Goal: Check status: Check status

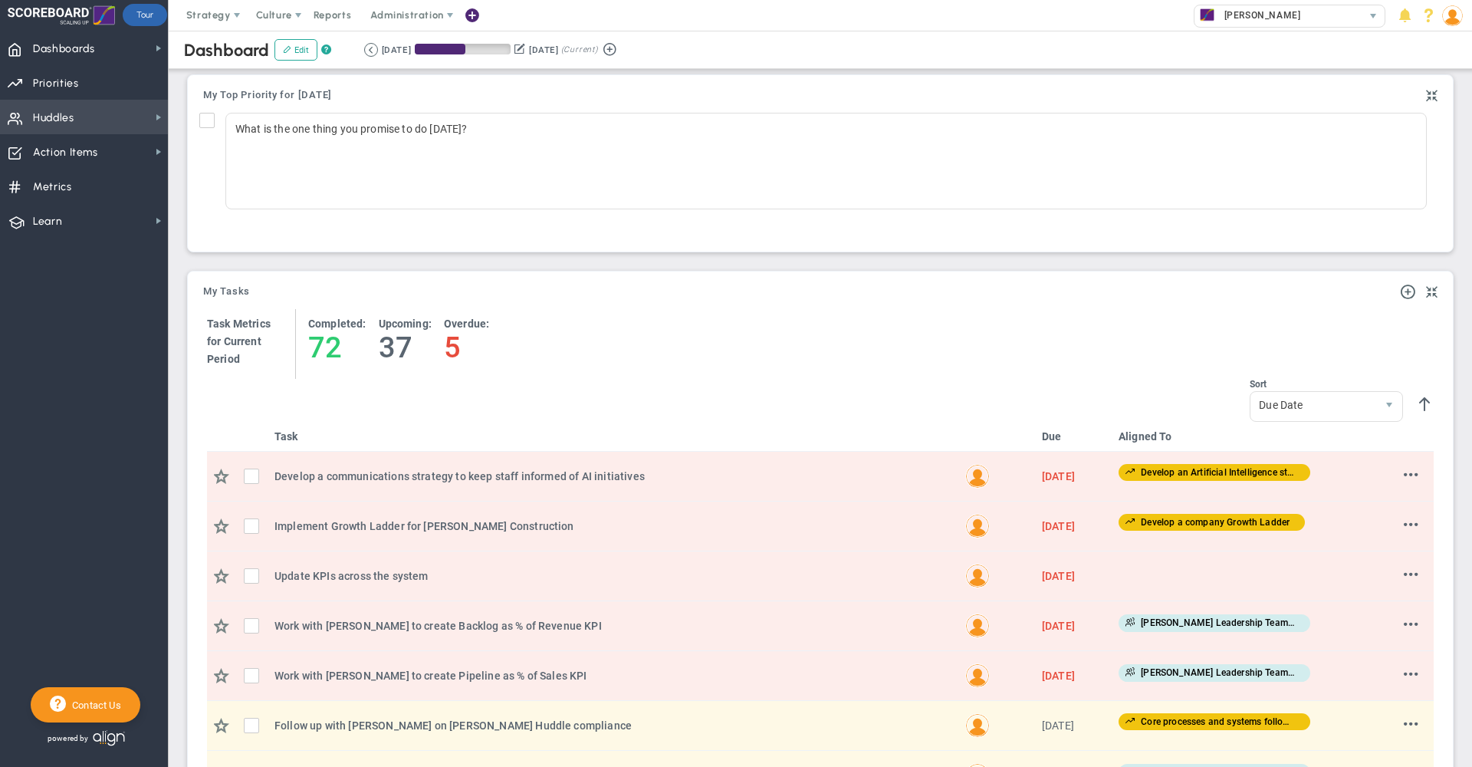
click at [90, 125] on span "Huddles Huddles" at bounding box center [84, 117] width 168 height 35
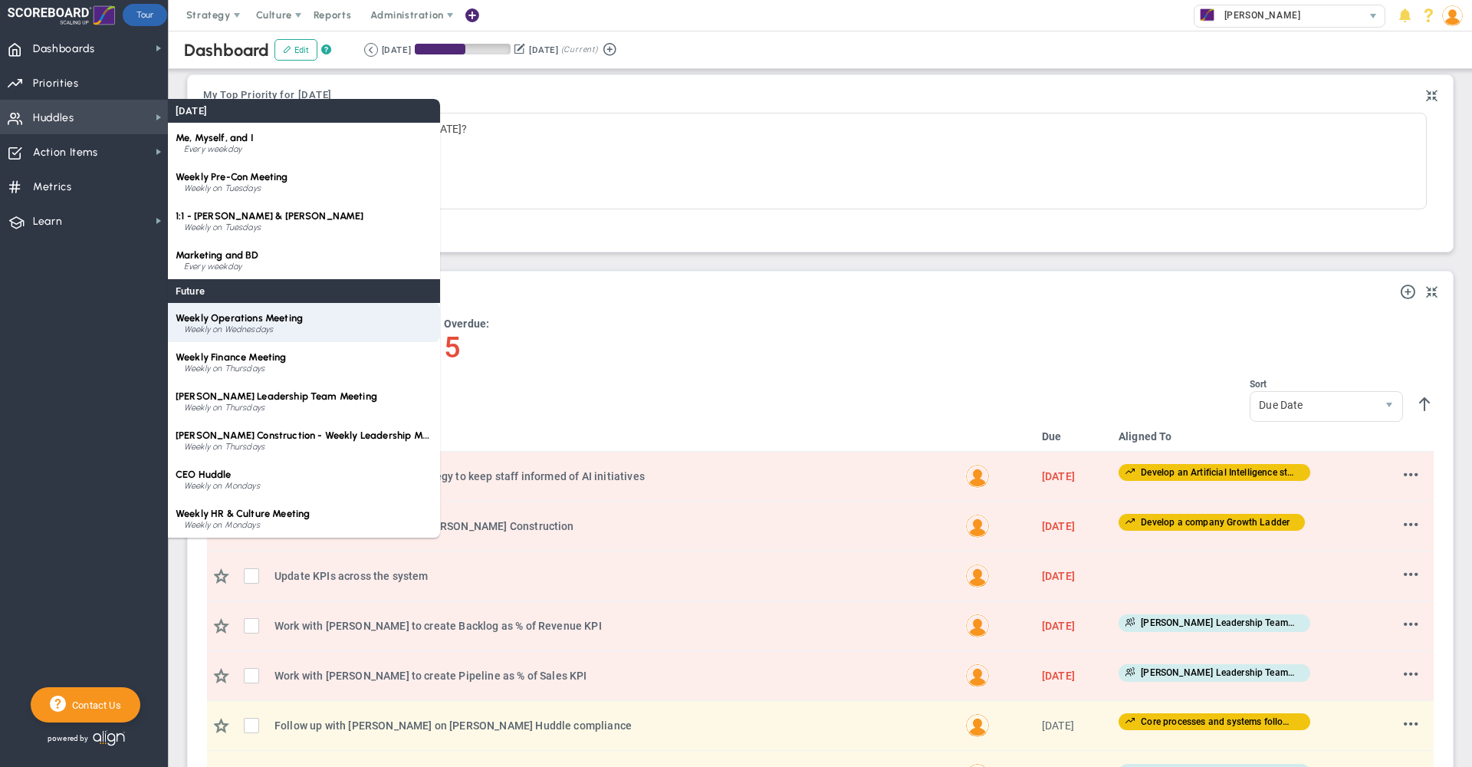
click at [250, 317] on span "Weekly Operations Meeting" at bounding box center [239, 318] width 127 height 12
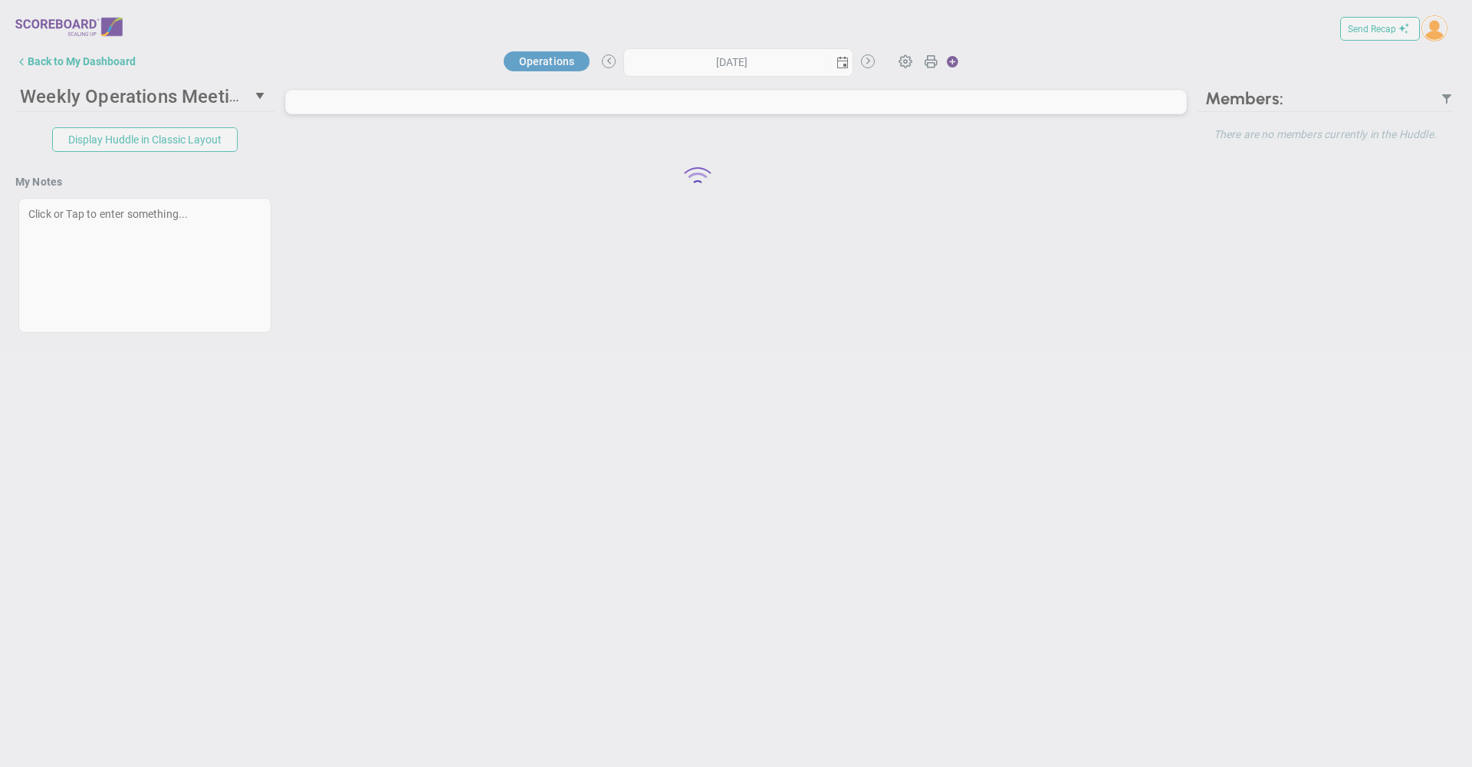
type input "[DATE]"
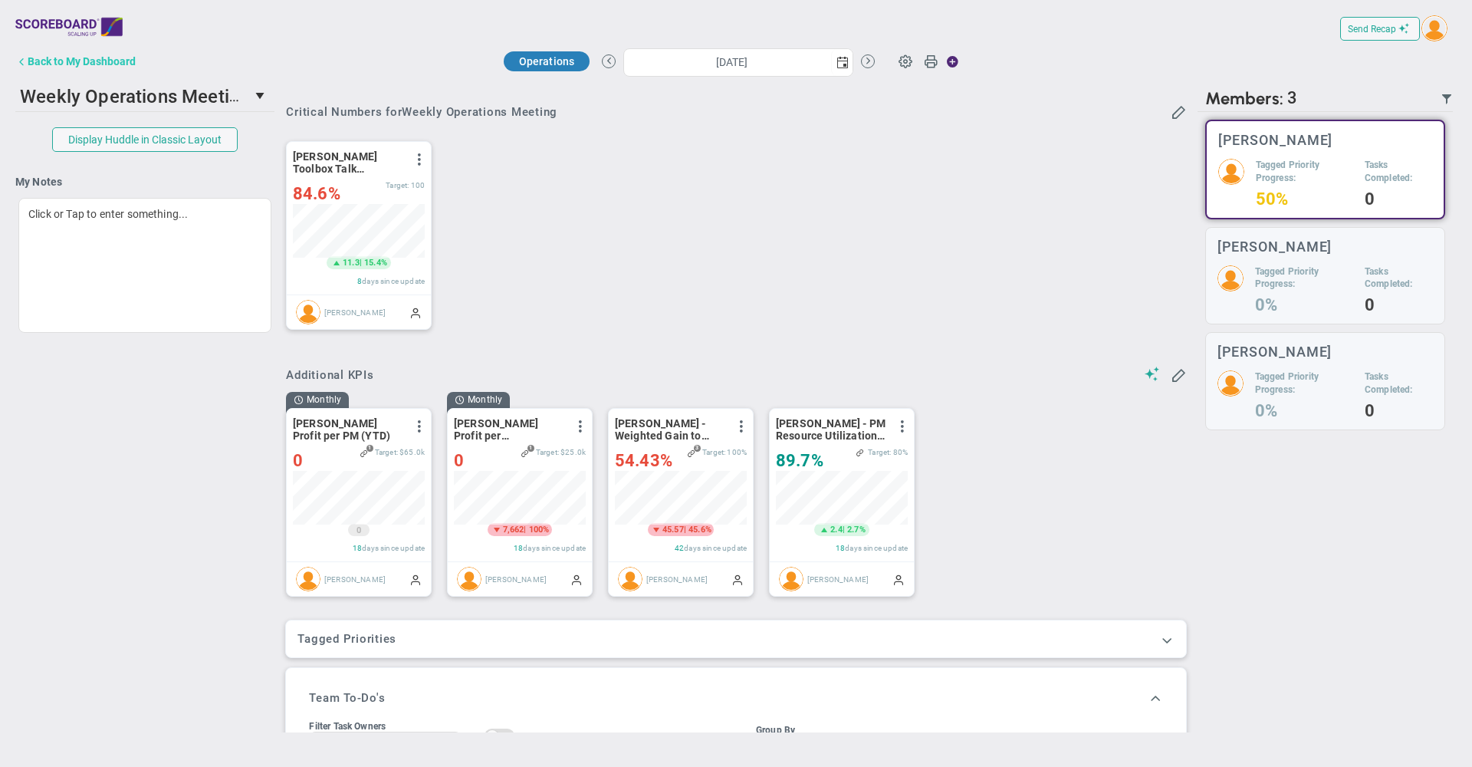
click at [129, 61] on div "Back to My Dashboard" at bounding box center [82, 61] width 108 height 12
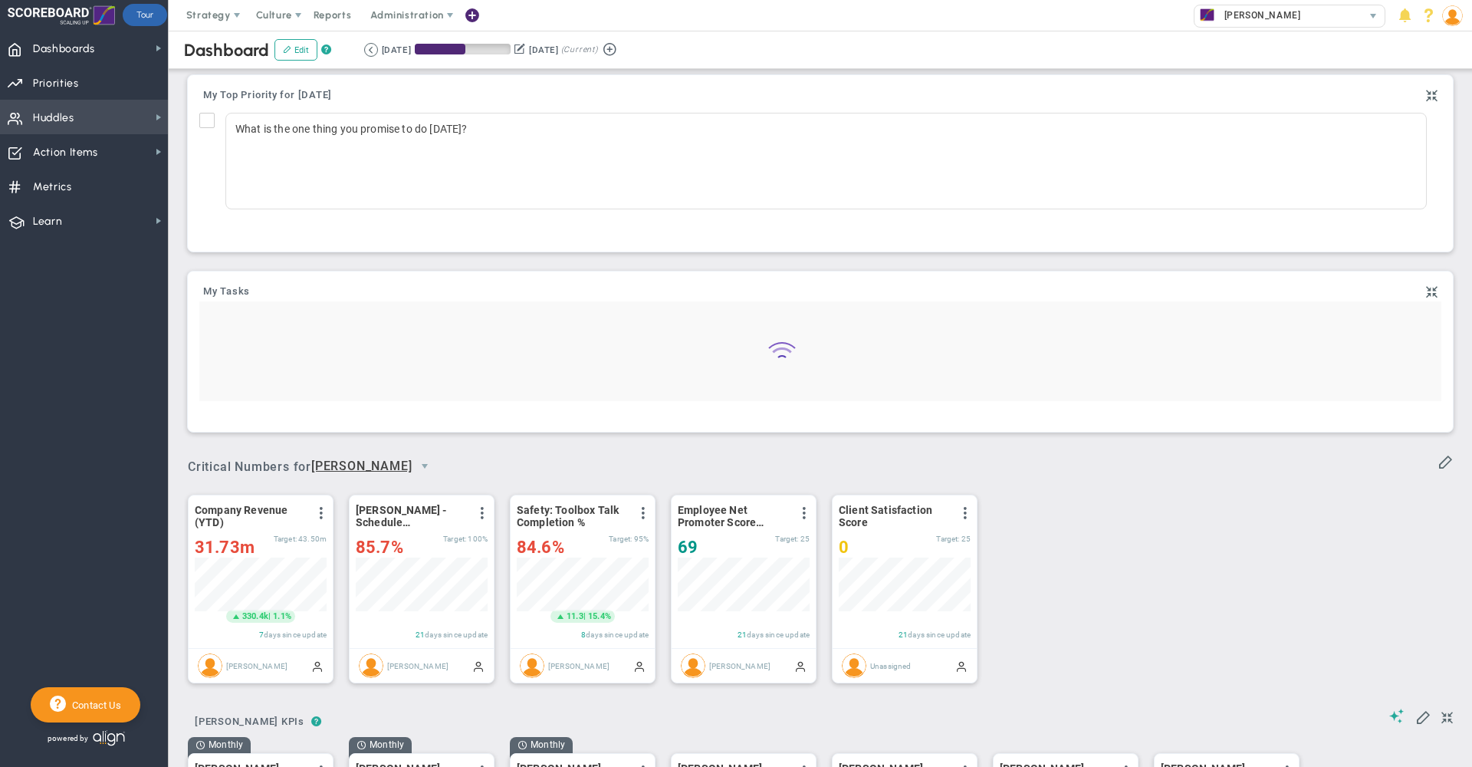
click at [88, 117] on span "Huddles Huddles" at bounding box center [84, 117] width 168 height 35
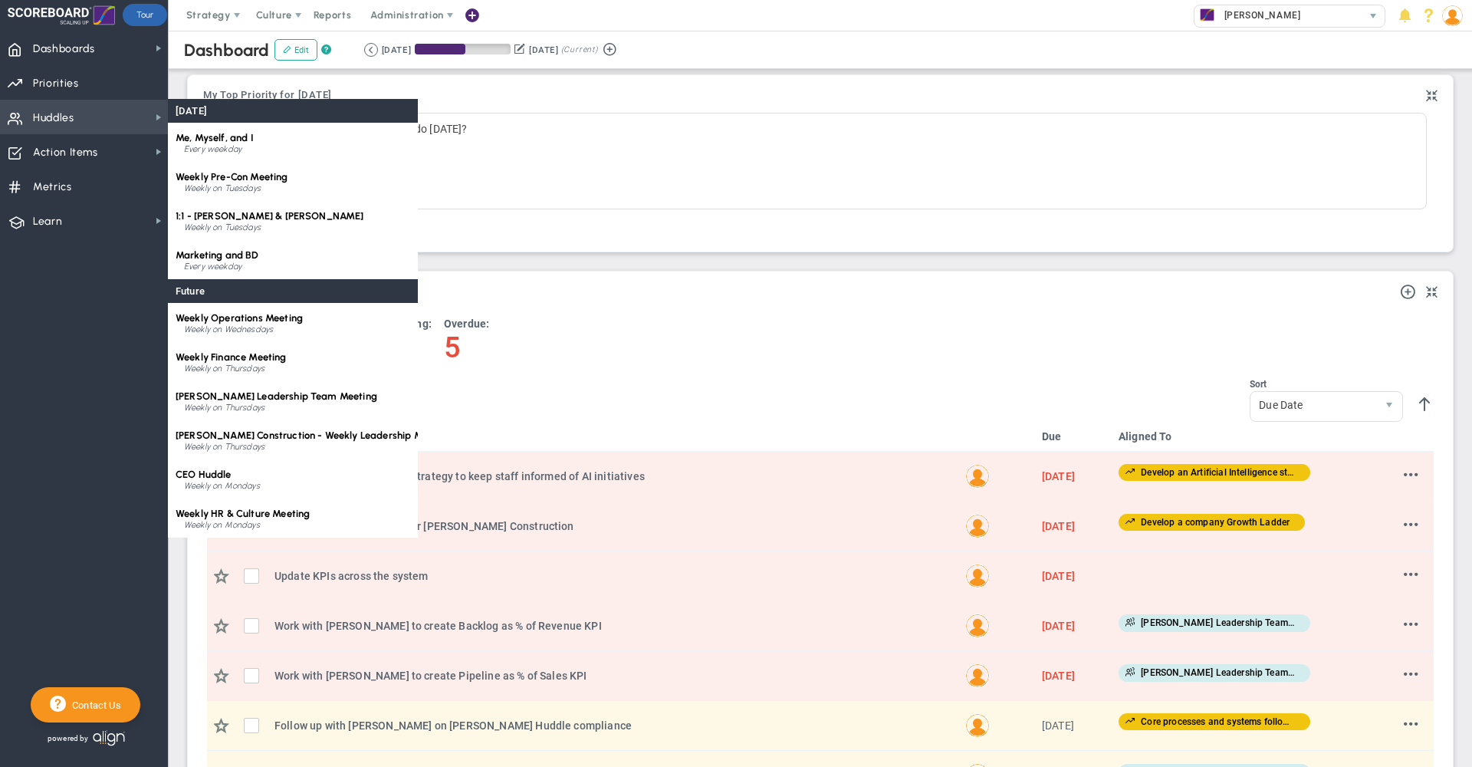
click at [88, 117] on span "Huddles Huddles" at bounding box center [84, 117] width 168 height 35
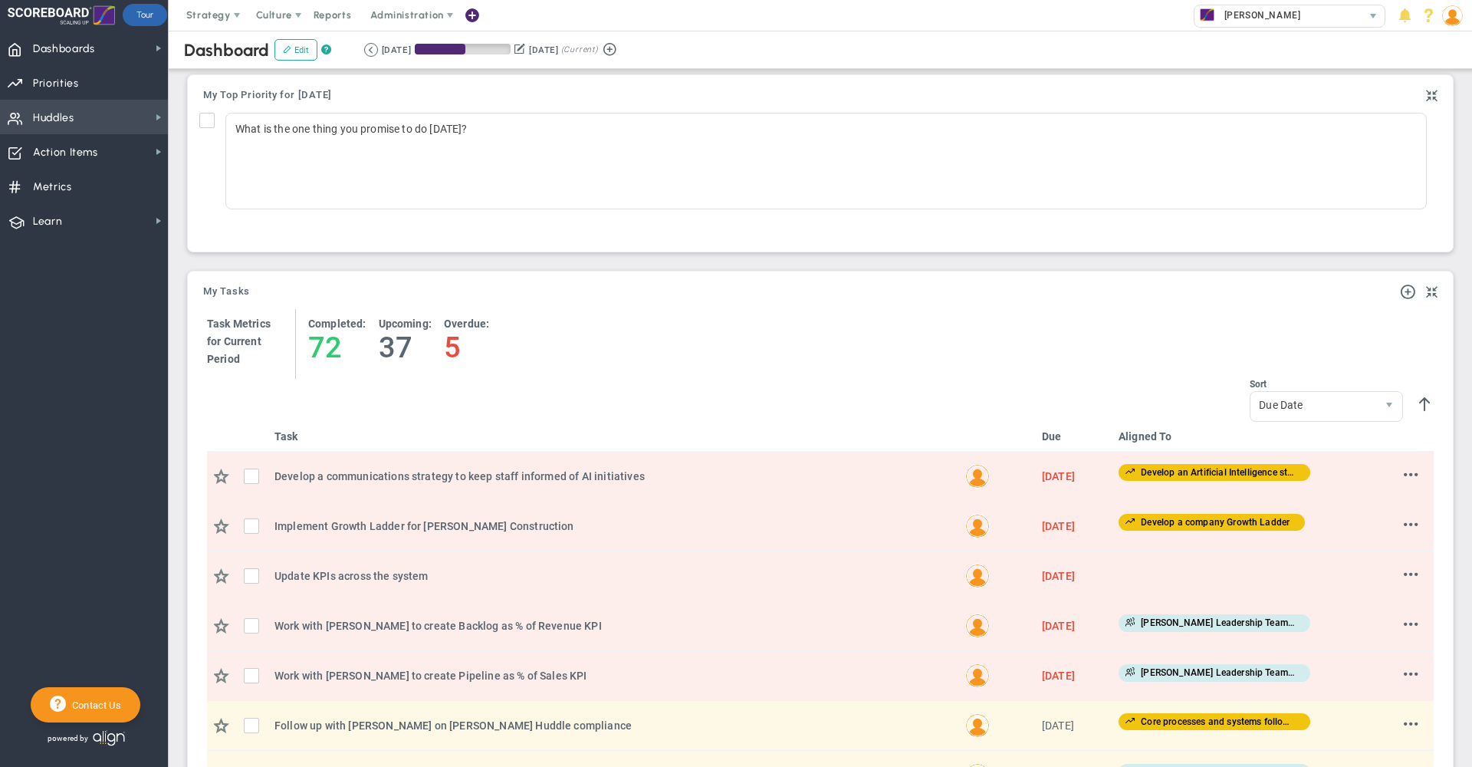
click at [88, 117] on span "Huddles Huddles" at bounding box center [84, 117] width 168 height 35
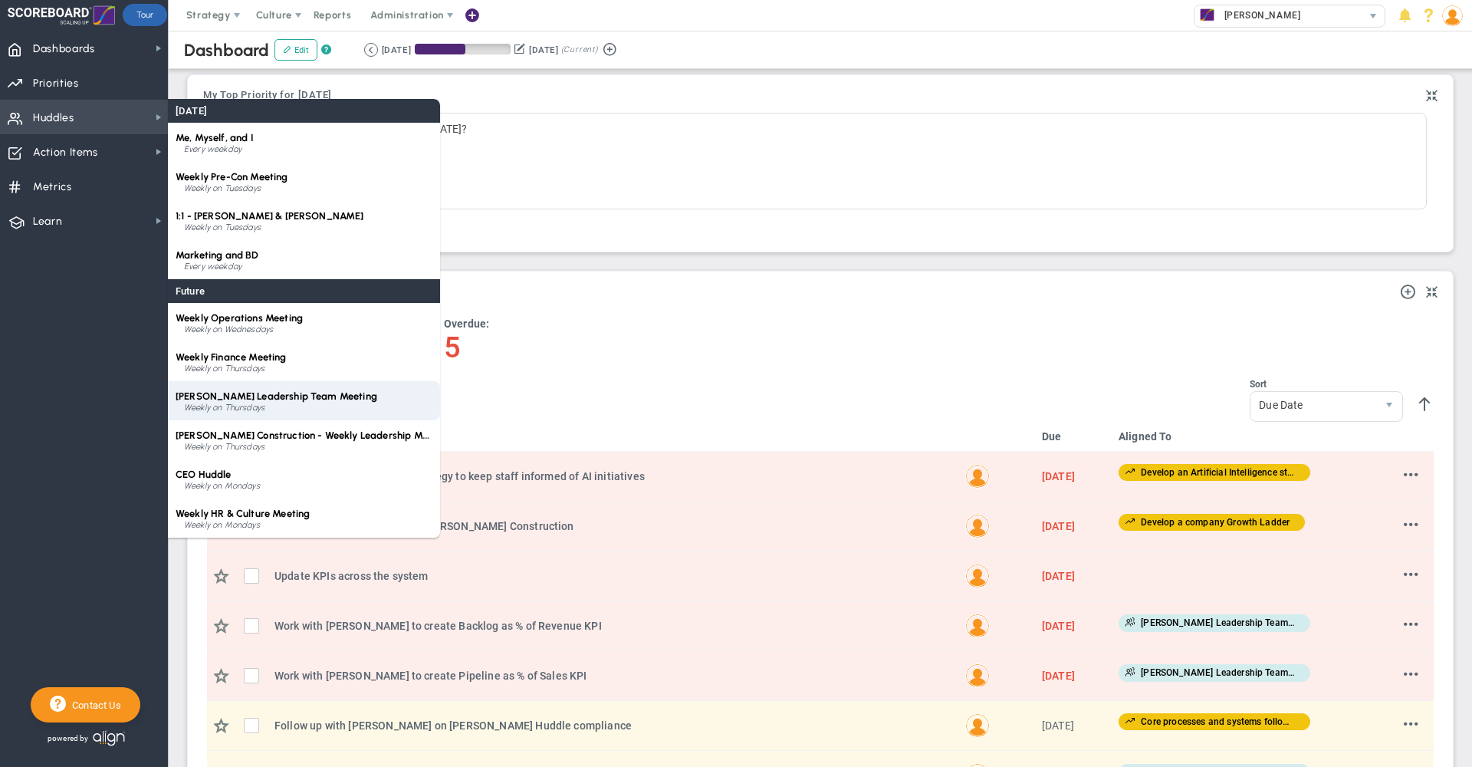
click at [251, 398] on span "[PERSON_NAME] Leadership Team Meeting" at bounding box center [277, 396] width 202 height 12
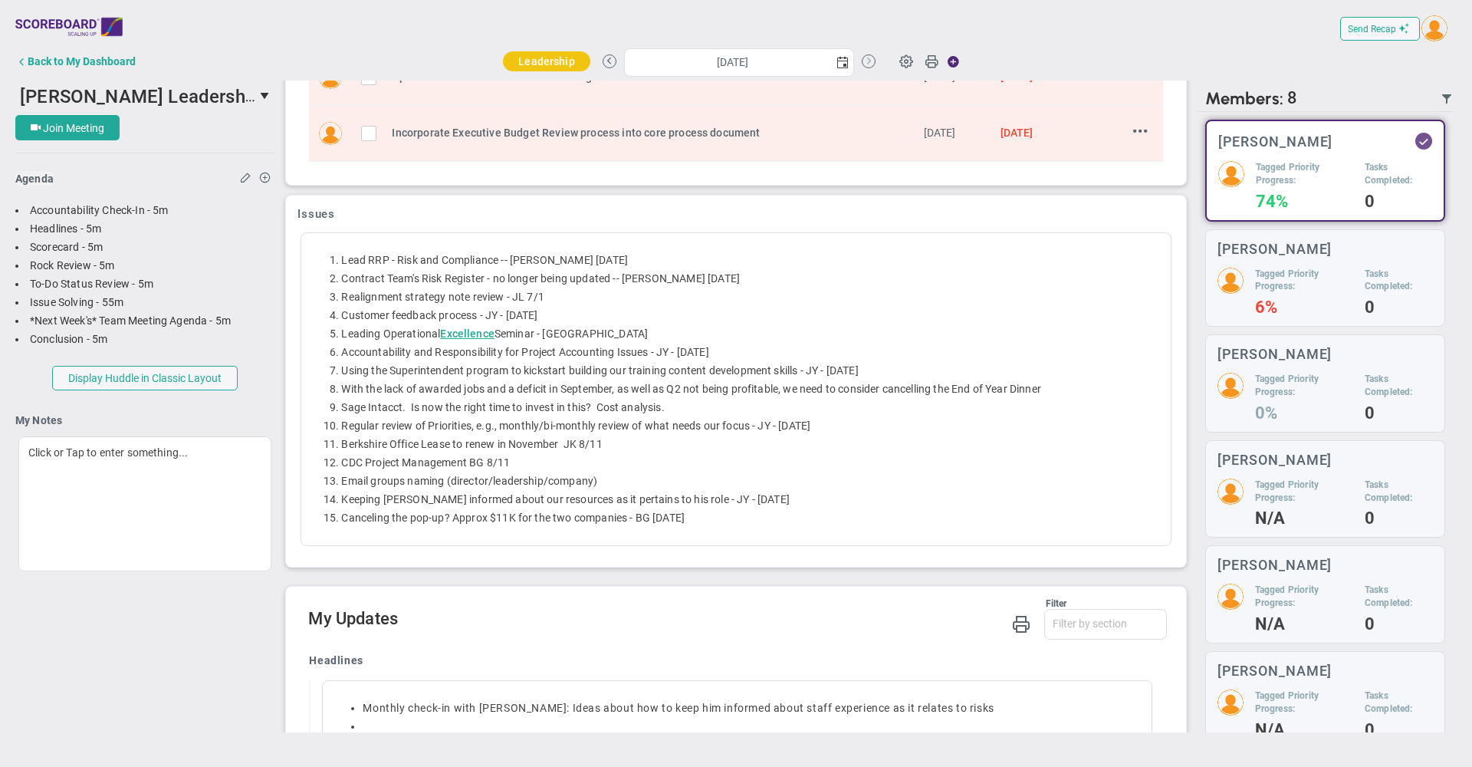
click at [863, 64] on button at bounding box center [869, 61] width 14 height 14
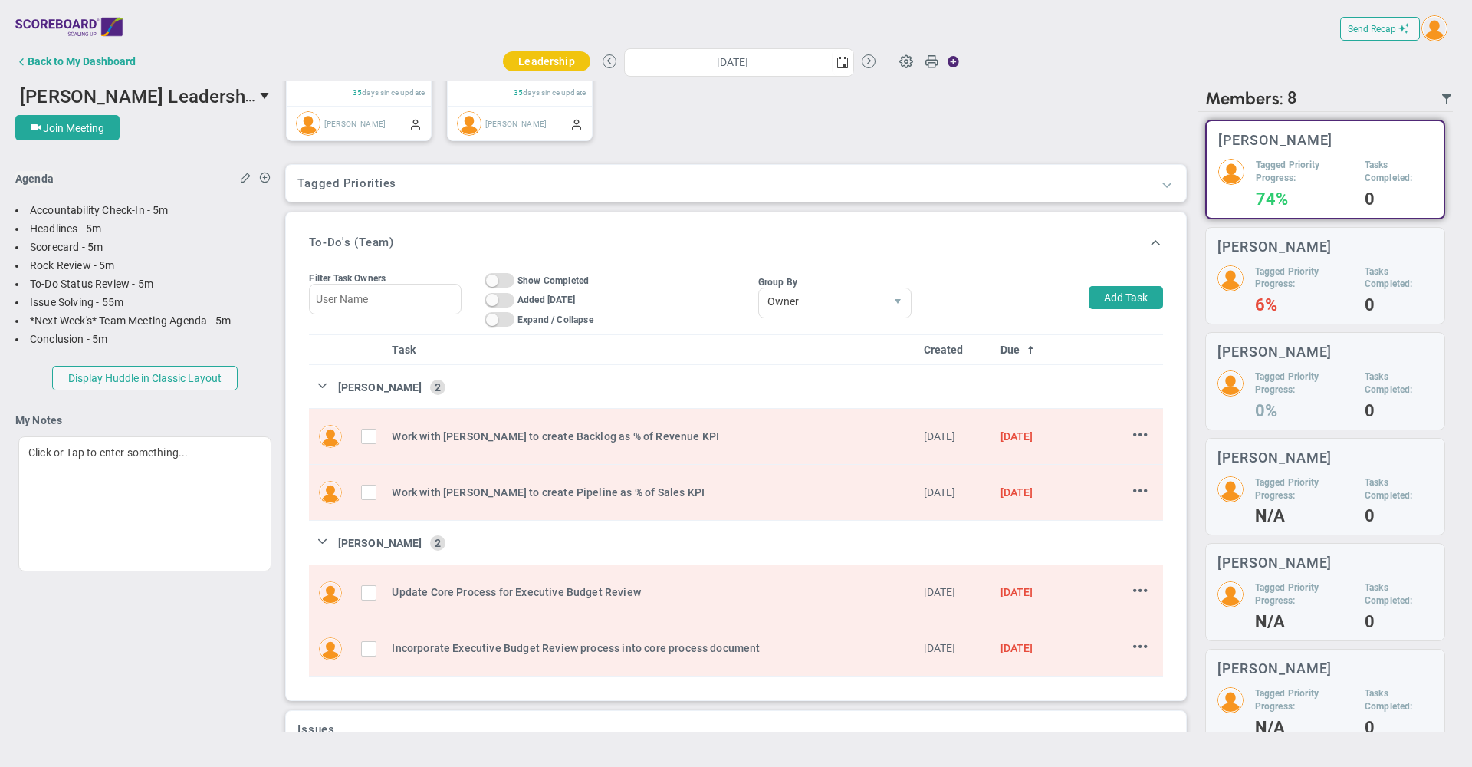
click at [1159, 192] on span at bounding box center [1166, 183] width 15 height 15
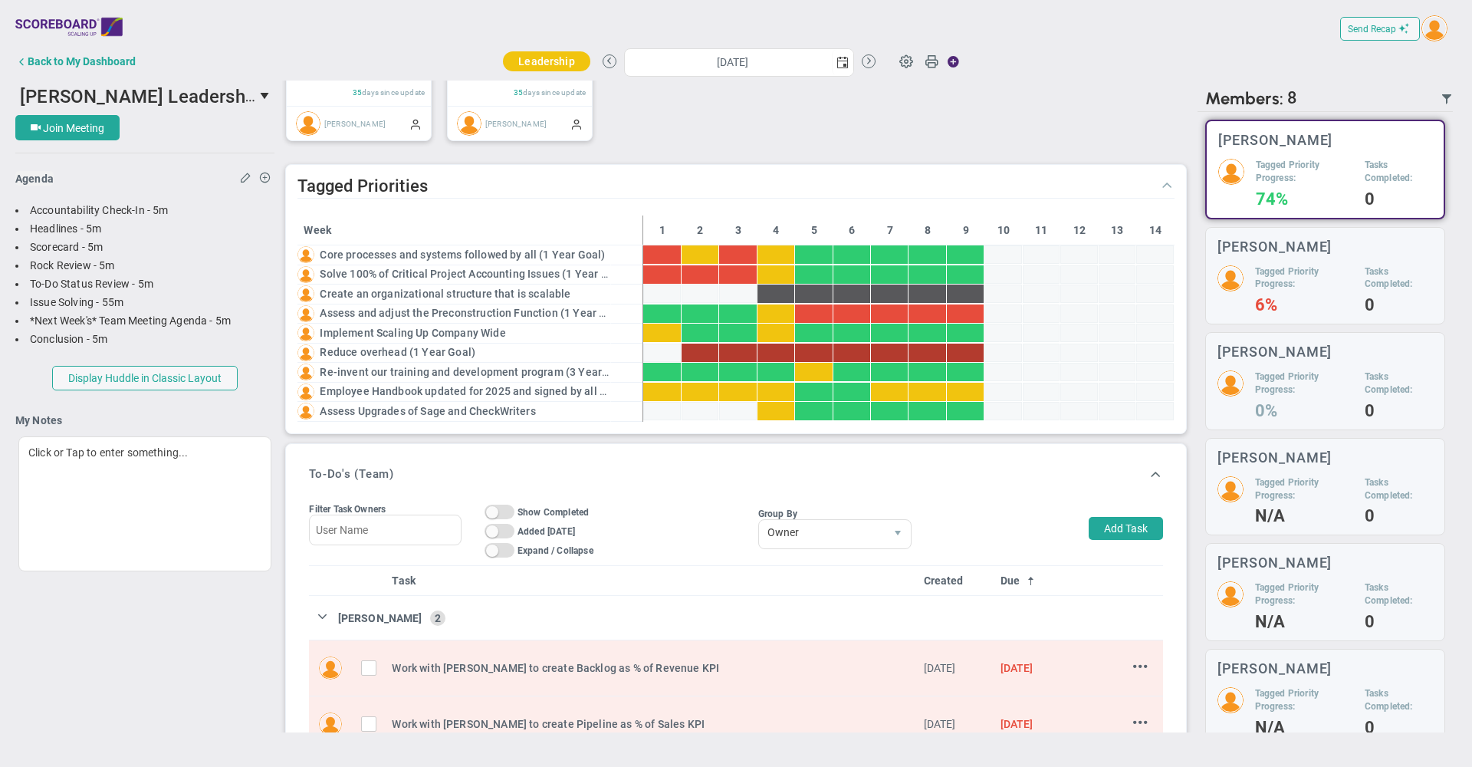
click at [1159, 192] on span at bounding box center [1166, 183] width 15 height 15
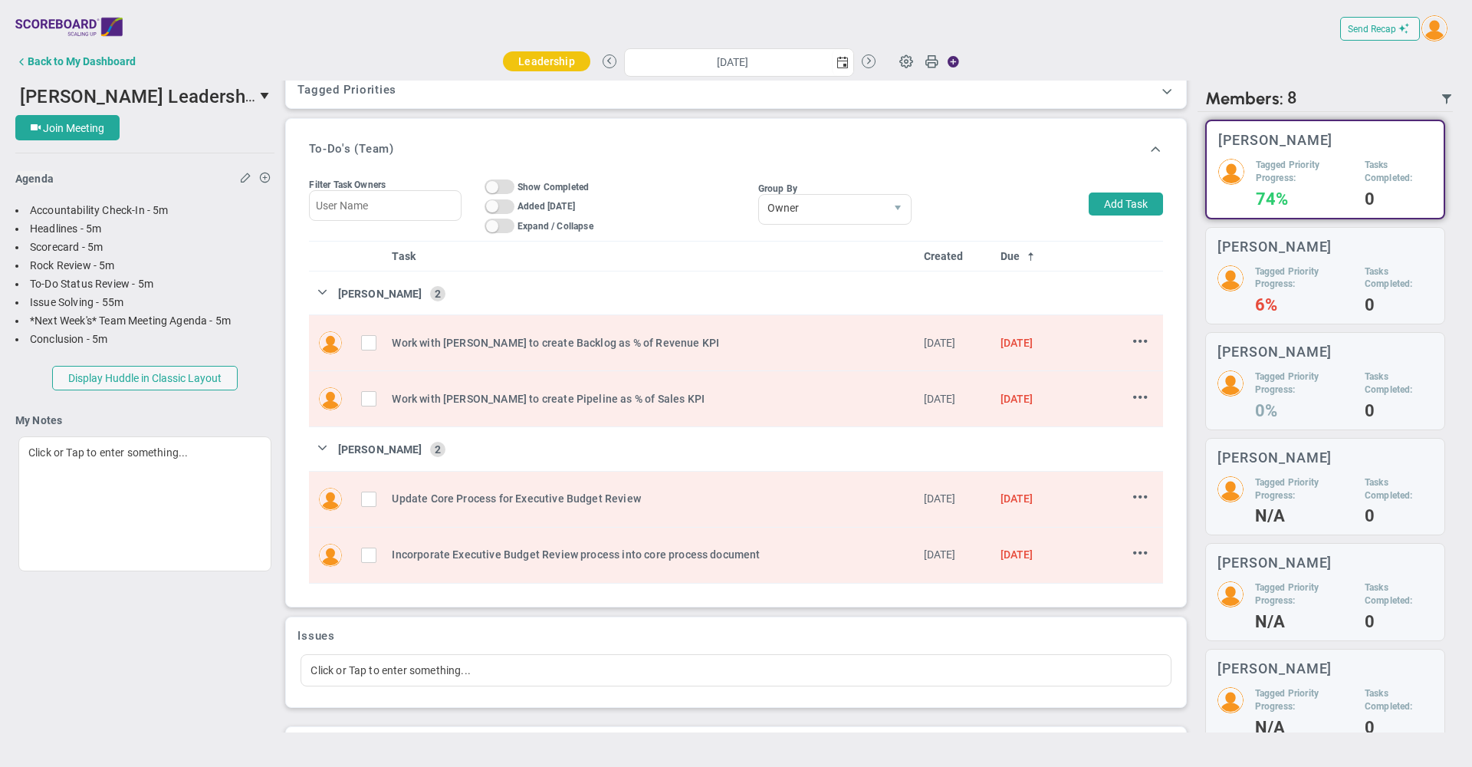
click at [144, 659] on div "[PERSON_NAME] Leadership Team Meeting 79453 Join Meeting [GEOGRAPHIC_DATA] [GEO…" at bounding box center [736, 407] width 1442 height 652
click at [1076, 44] on div "Send Recap Profile Contact your Advisor Share! Become an Affiliate" at bounding box center [736, 29] width 1442 height 35
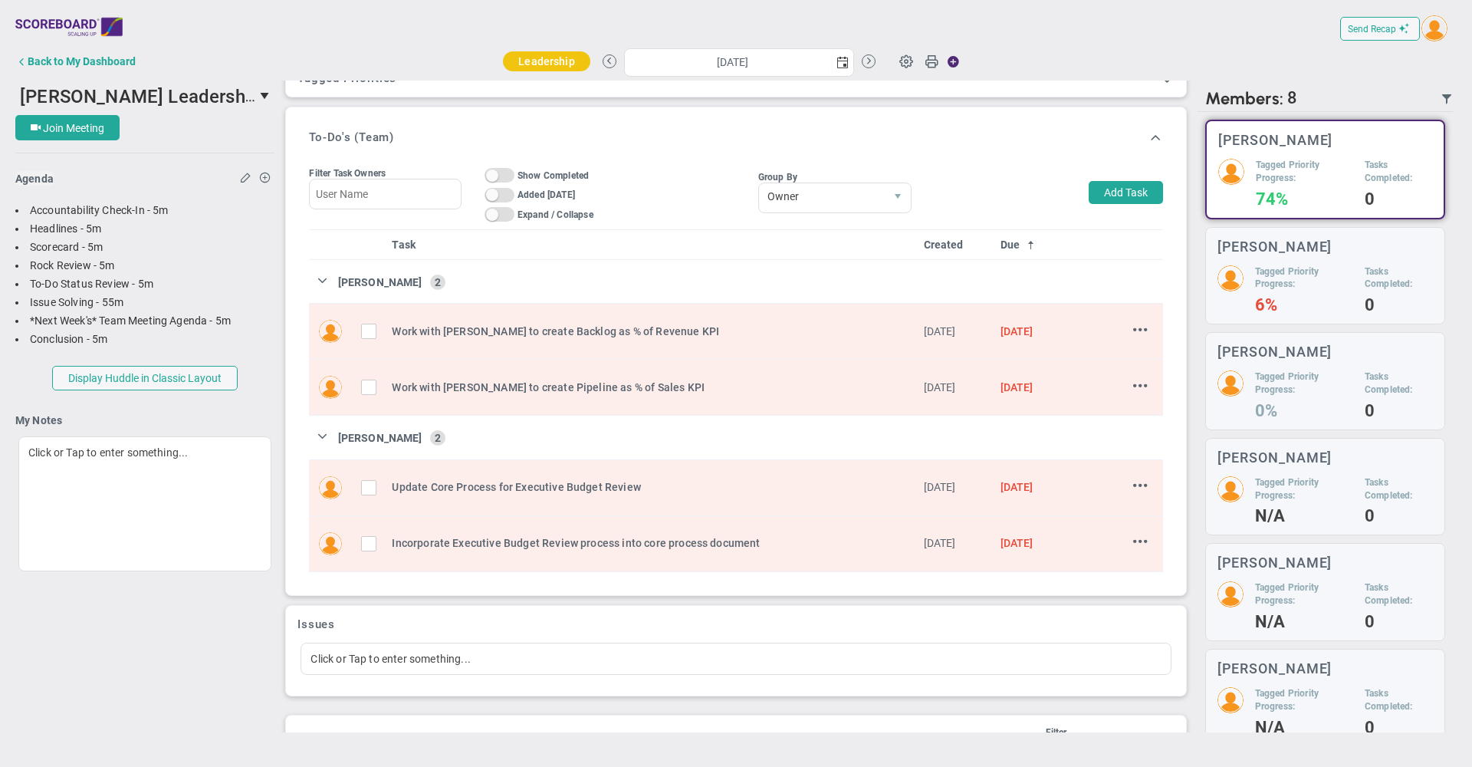
scroll to position [2392, 0]
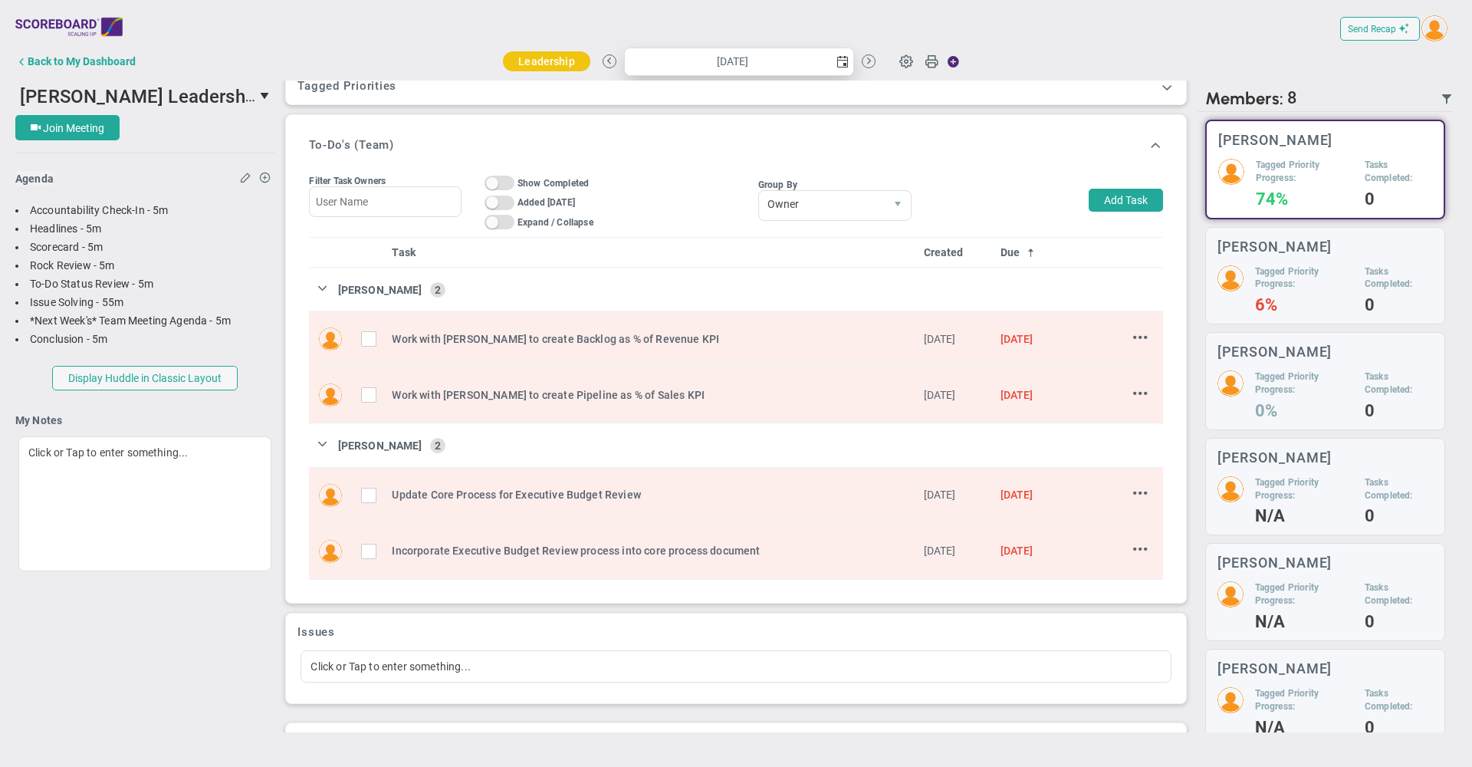
click at [839, 62] on span "select" at bounding box center [843, 62] width 12 height 12
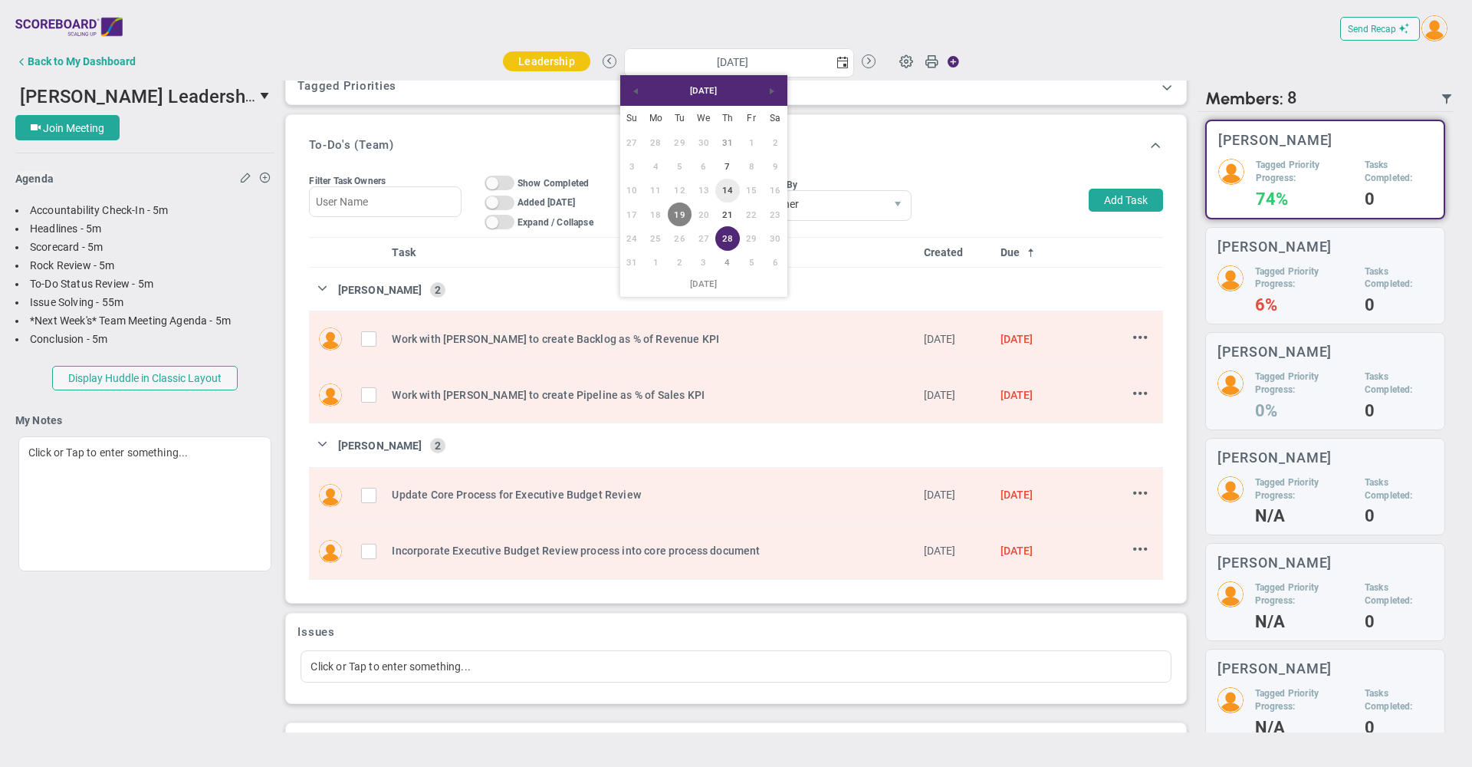
click at [727, 190] on link "14" at bounding box center [727, 191] width 24 height 24
type input "[DATE]"
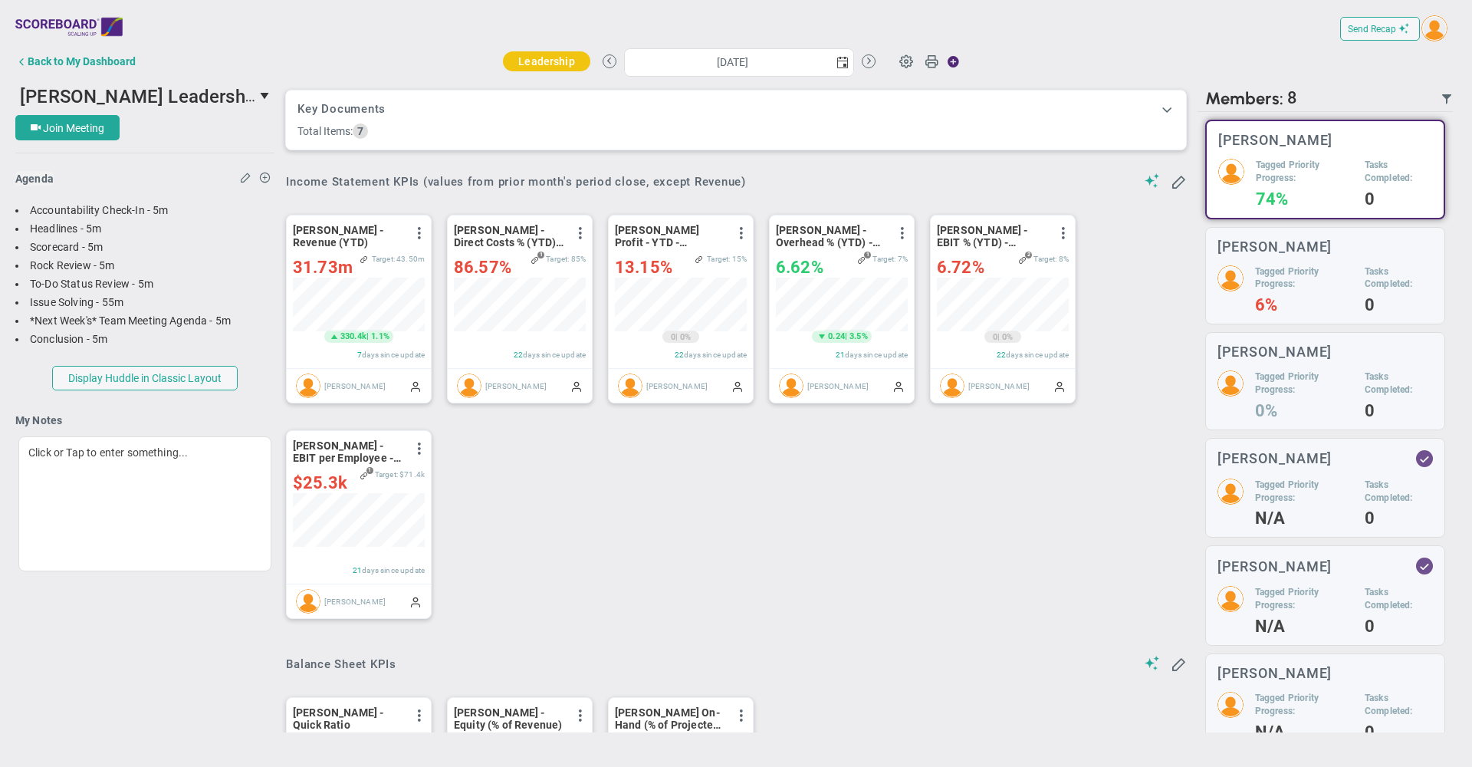
scroll to position [54, 132]
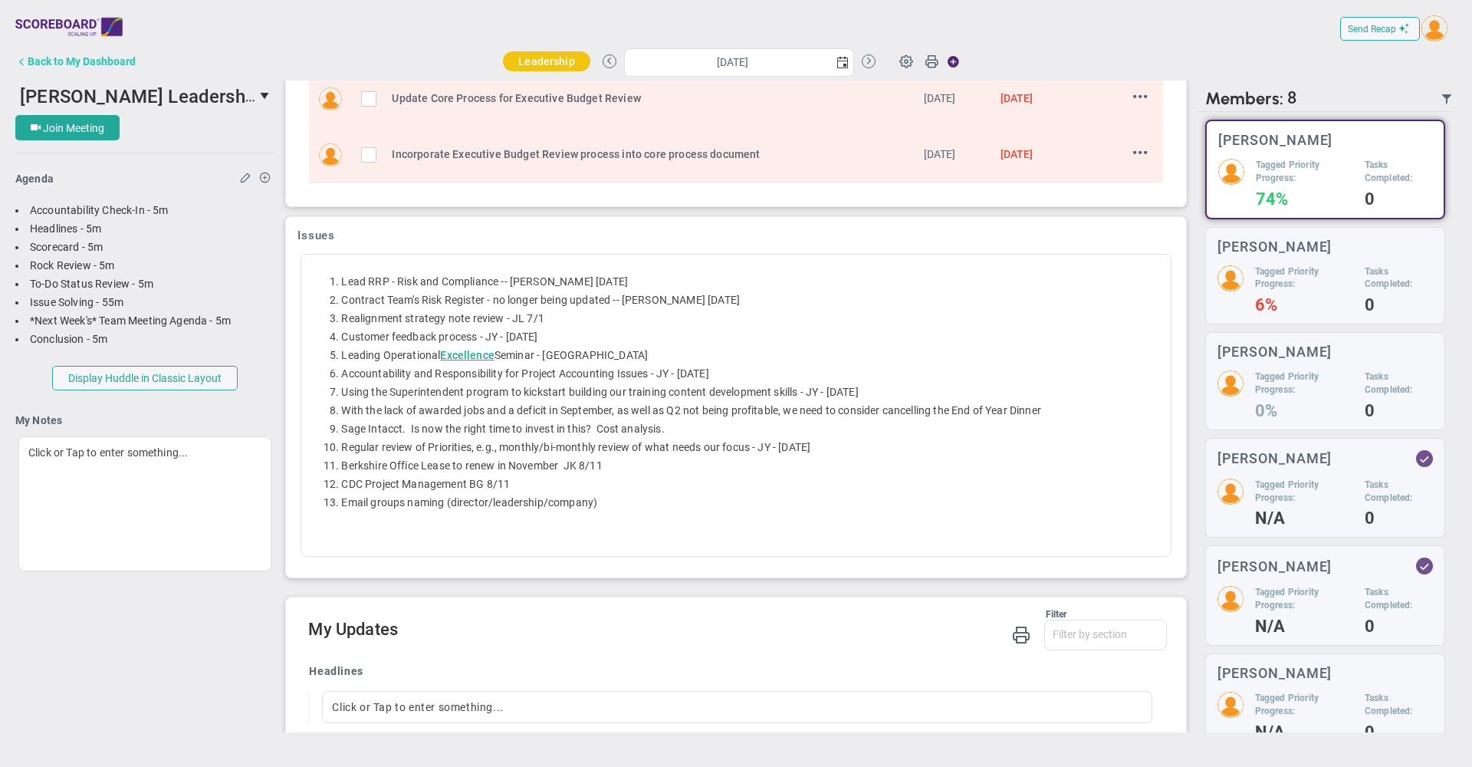
click at [109, 63] on div "Back to My Dashboard" at bounding box center [82, 61] width 108 height 12
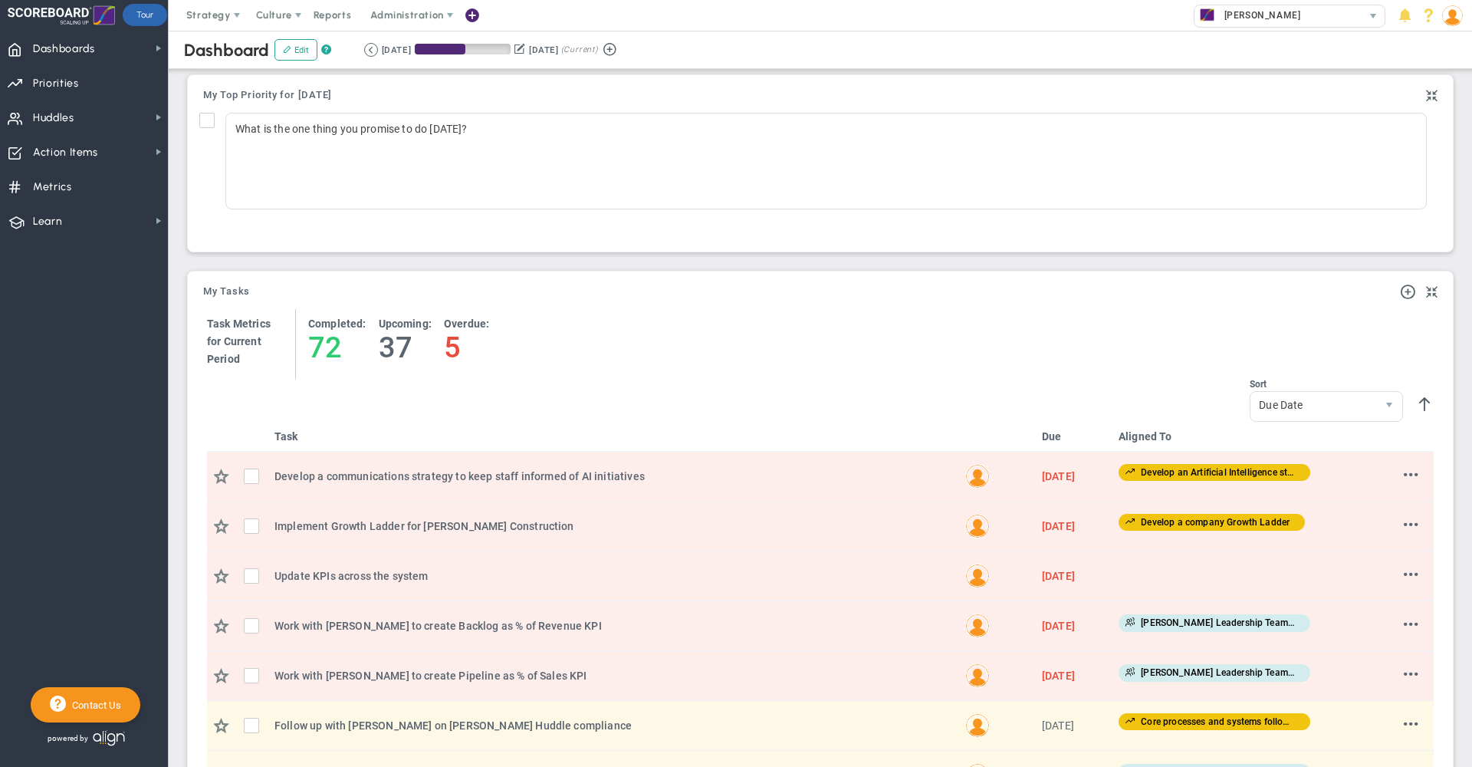
scroll to position [54, 132]
click at [1453, 25] on img at bounding box center [1452, 15] width 21 height 21
click at [1442, 163] on span "Sign Out" at bounding box center [1408, 168] width 124 height 31
